Goal: Navigation & Orientation: Find specific page/section

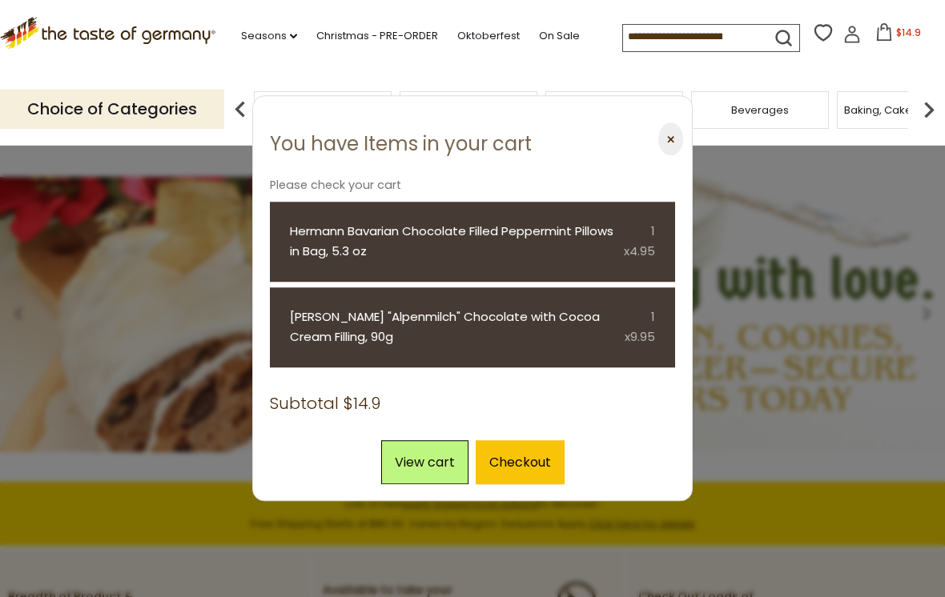
click at [676, 142] on button "⨉" at bounding box center [670, 139] width 25 height 33
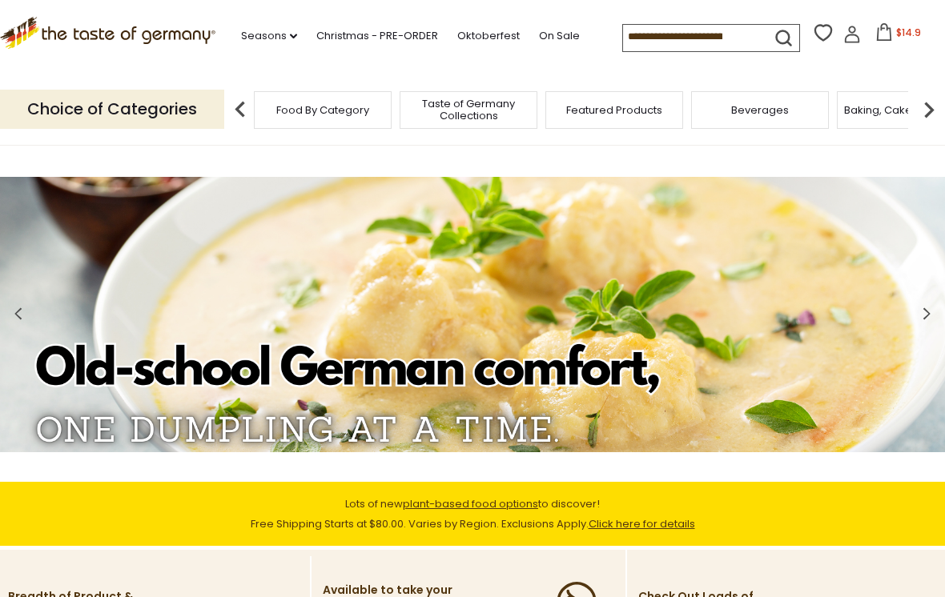
click at [277, 43] on link "Seasons dropdown_arrow" at bounding box center [269, 36] width 56 height 18
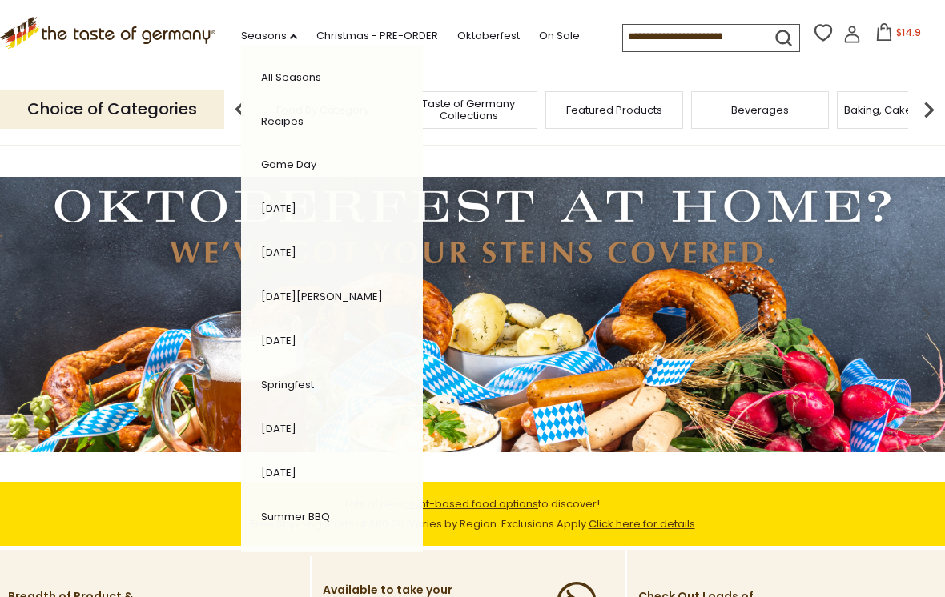
click at [519, 46] on ul "Seasons dropdown_arrow All Seasons Recipes Game Day Valentine's Day Karneval St…" at bounding box center [418, 33] width 355 height 25
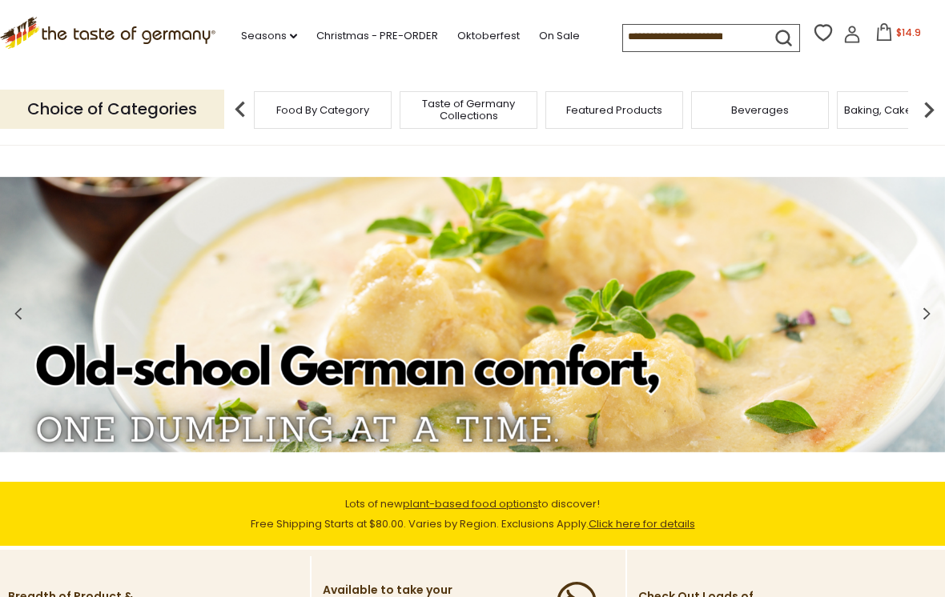
click at [412, 34] on link "Christmas - PRE-ORDER" at bounding box center [377, 36] width 122 height 18
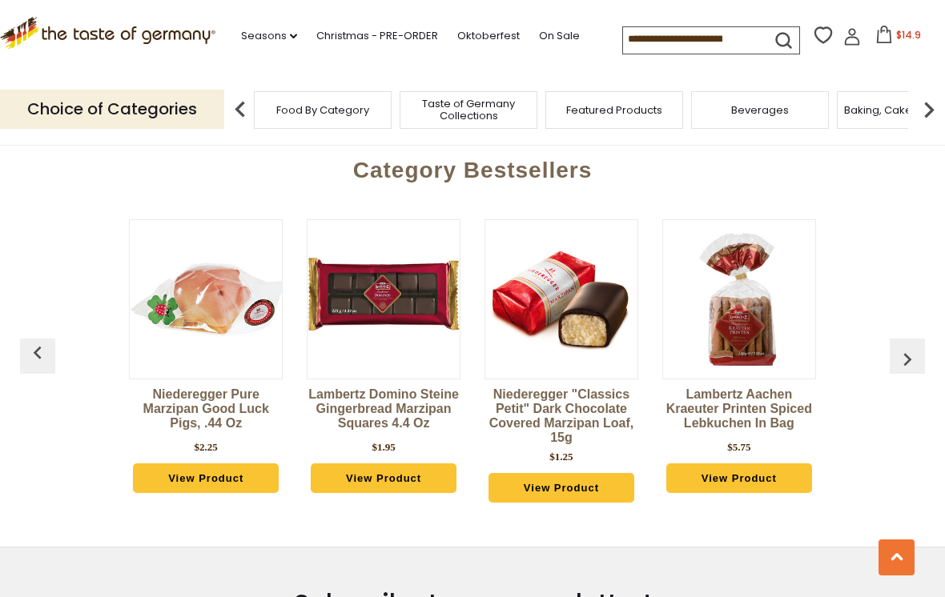
scroll to position [592, 0]
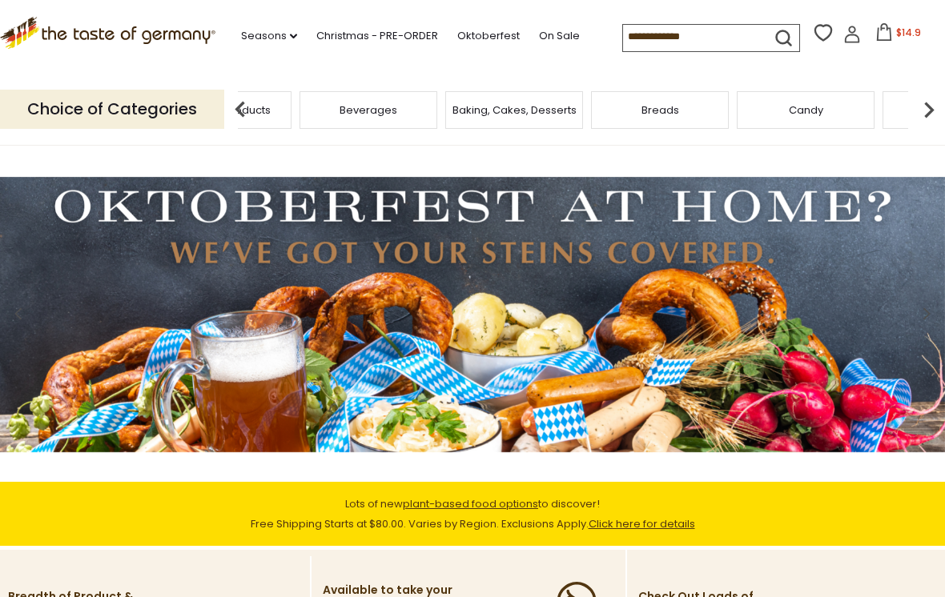
click at [271, 106] on span "Featured Products" at bounding box center [223, 110] width 96 height 12
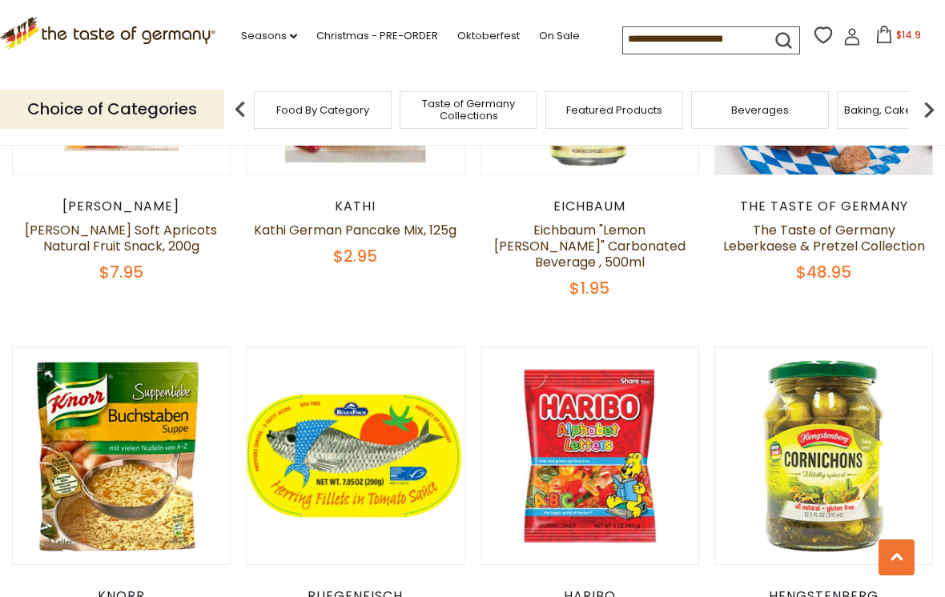
scroll to position [751, 0]
